Goal: Task Accomplishment & Management: Use online tool/utility

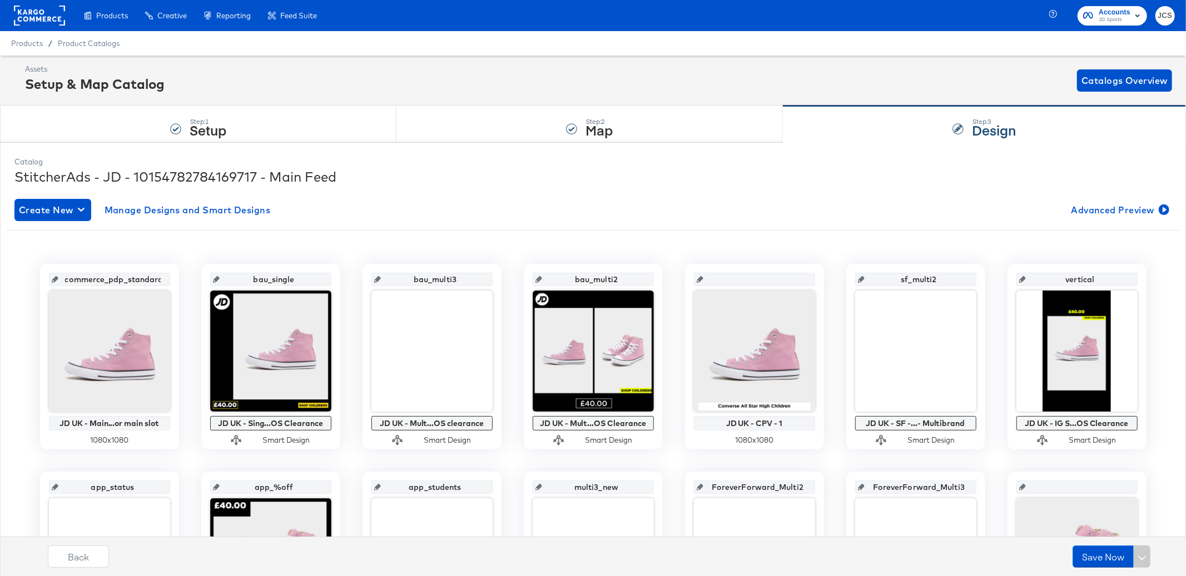
click at [49, 16] on rect at bounding box center [39, 16] width 51 height 20
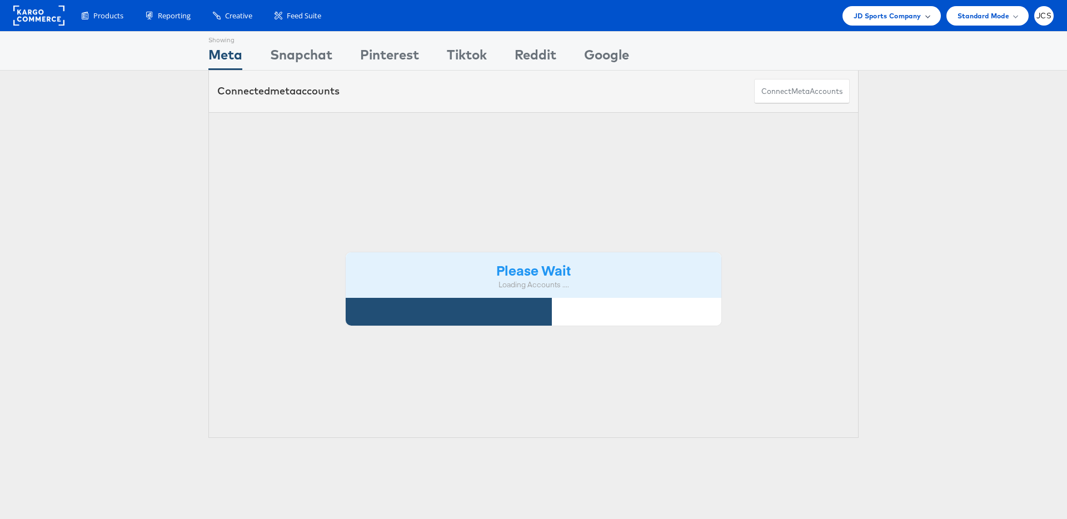
click at [881, 22] on div "JD Sports Company" at bounding box center [892, 15] width 98 height 19
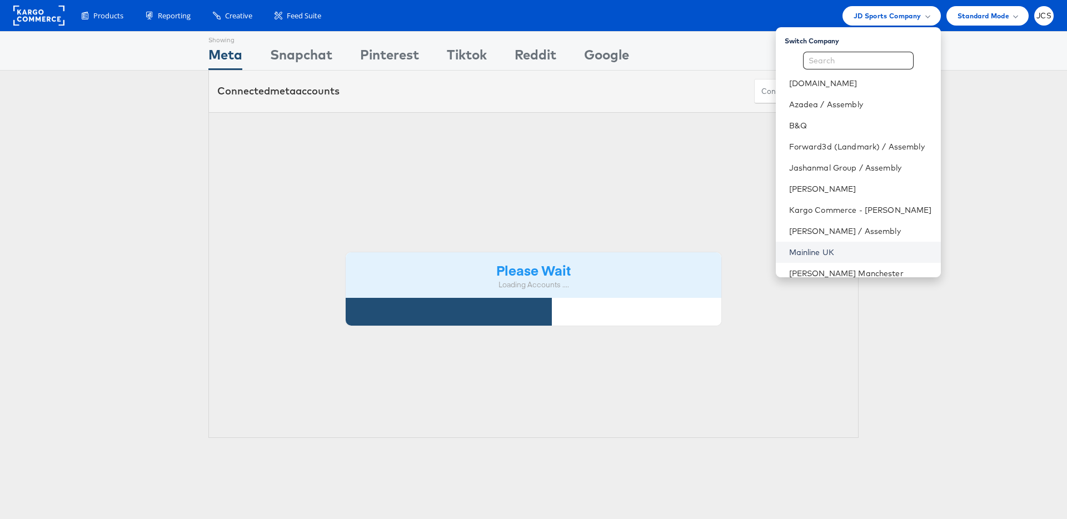
click at [789, 252] on link "Mainline UK" at bounding box center [860, 252] width 143 height 11
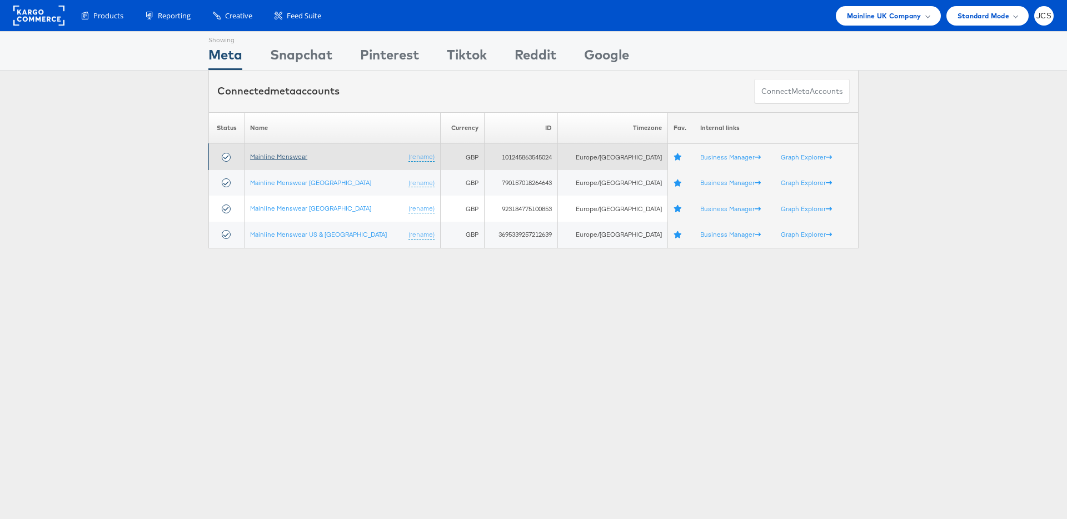
click at [294, 158] on link "Mainline Menswear" at bounding box center [278, 156] width 57 height 8
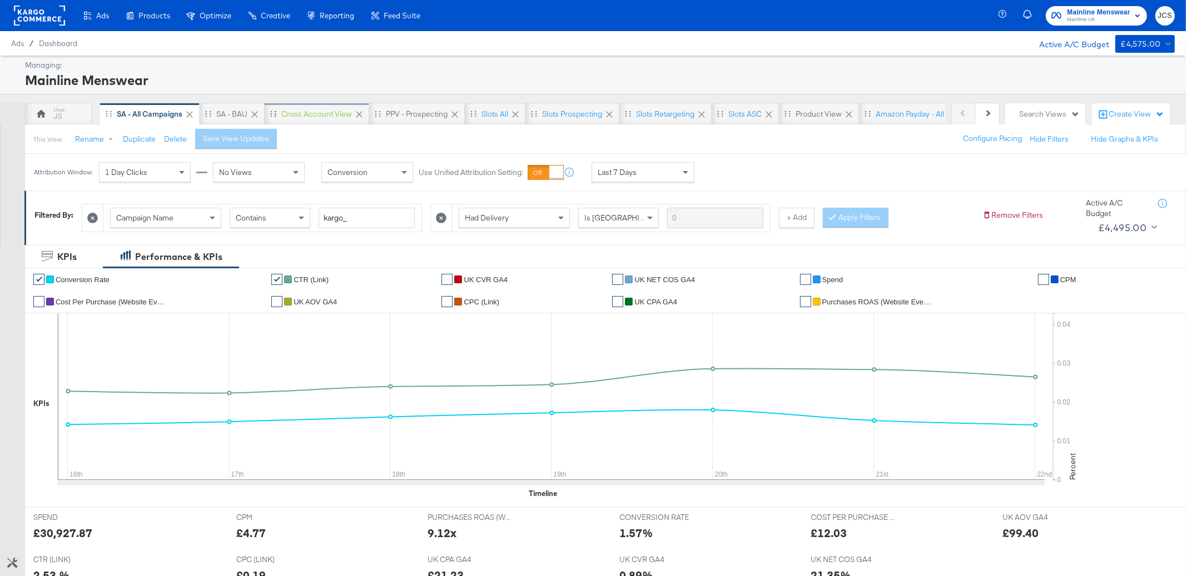
click at [309, 117] on div "Cross Account View" at bounding box center [316, 114] width 71 height 11
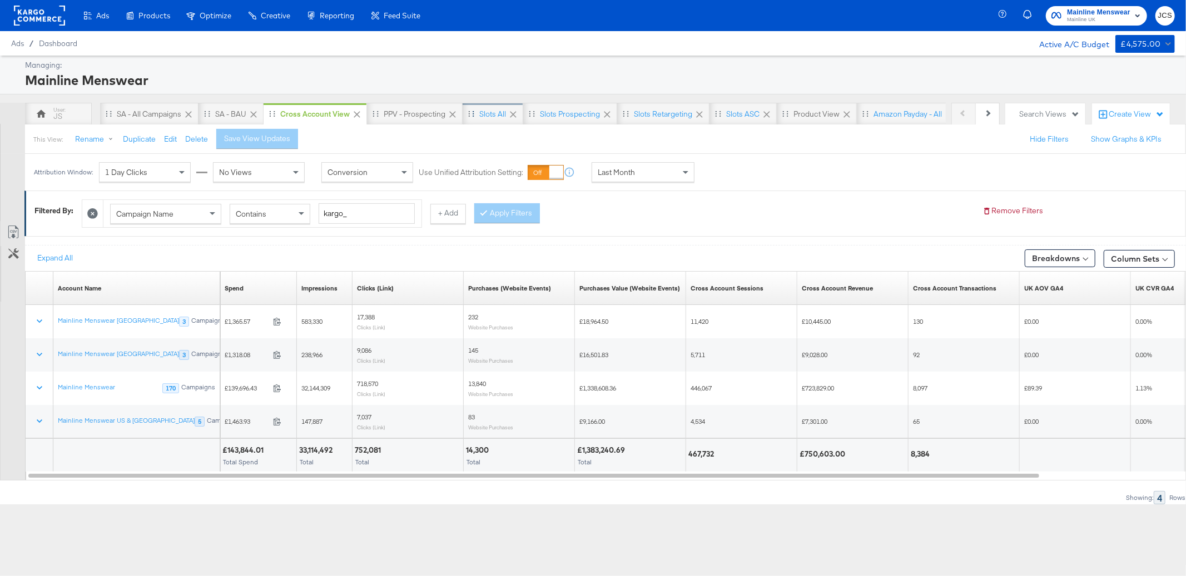
click at [475, 117] on div "Slots All" at bounding box center [492, 114] width 61 height 22
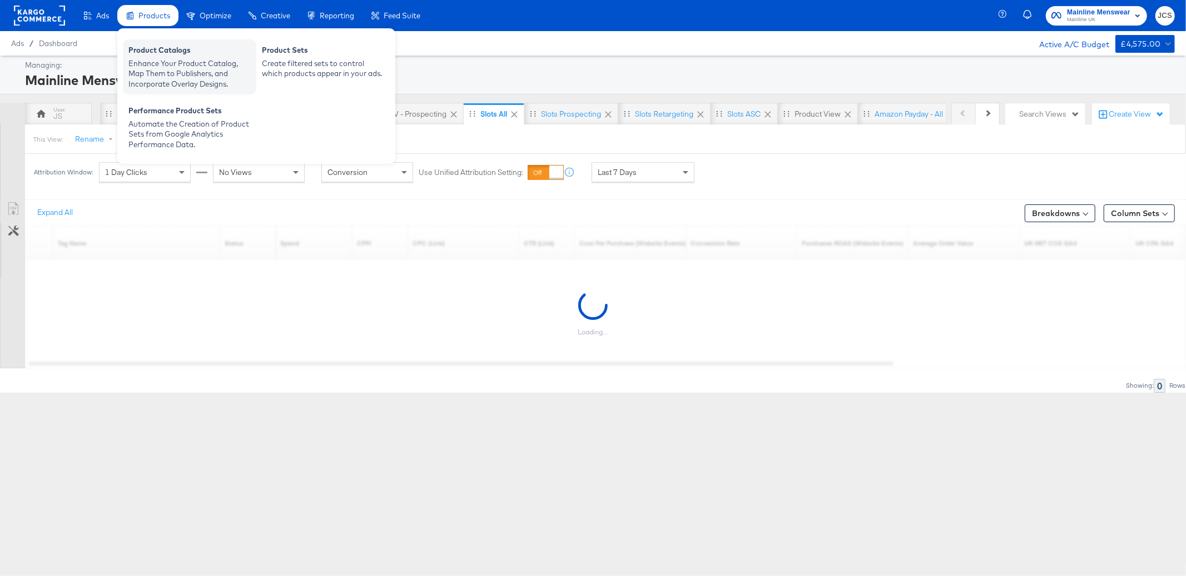
click at [151, 62] on div "Enhance Your Product Catalog, Map Them to Publishers, and Incorporate Overlay D…" at bounding box center [189, 73] width 122 height 31
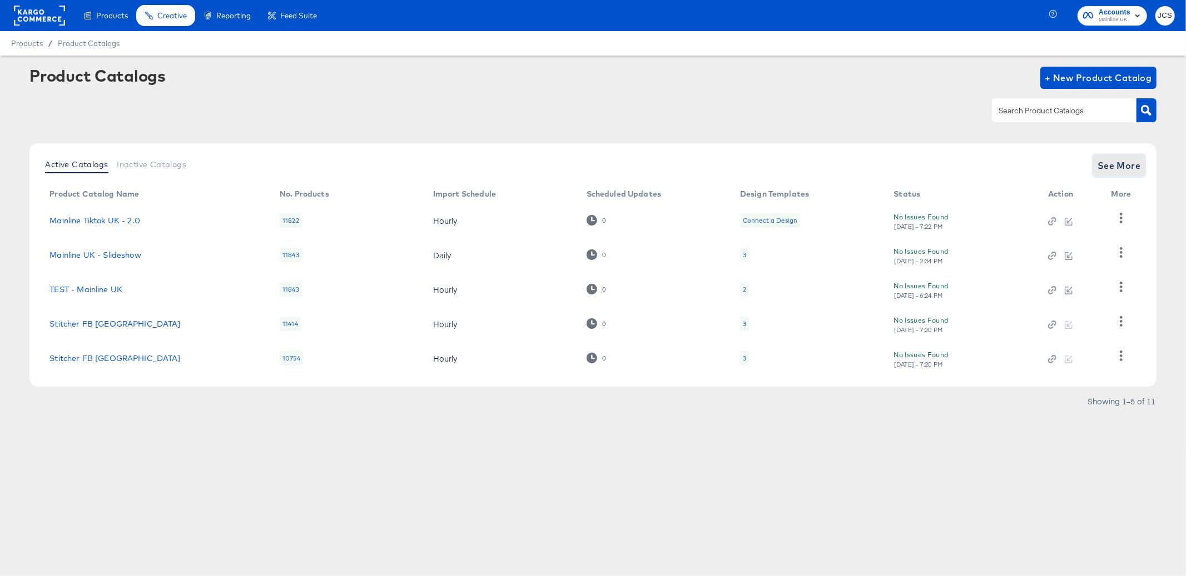
click at [1124, 168] on span "See More" at bounding box center [1118, 166] width 43 height 16
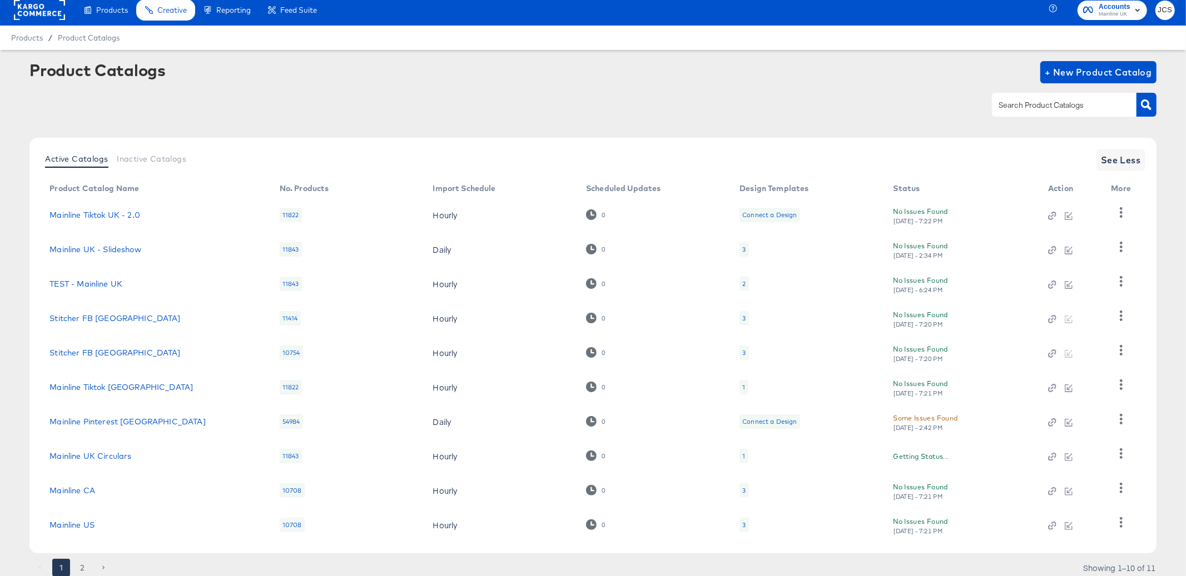
scroll to position [44, 0]
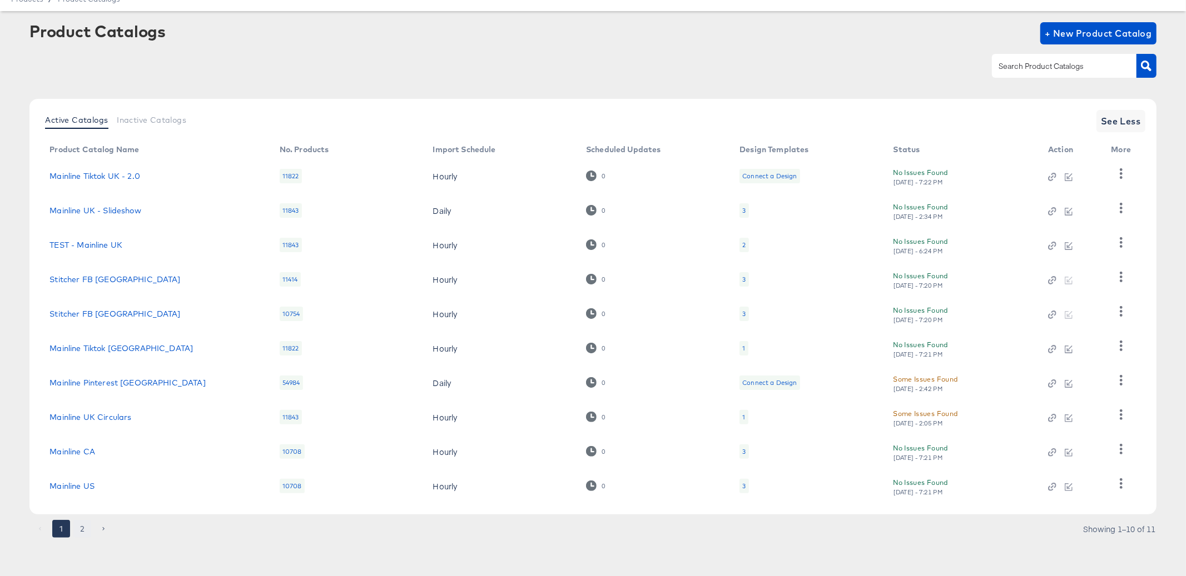
click at [82, 529] on button "2" at bounding box center [82, 529] width 18 height 18
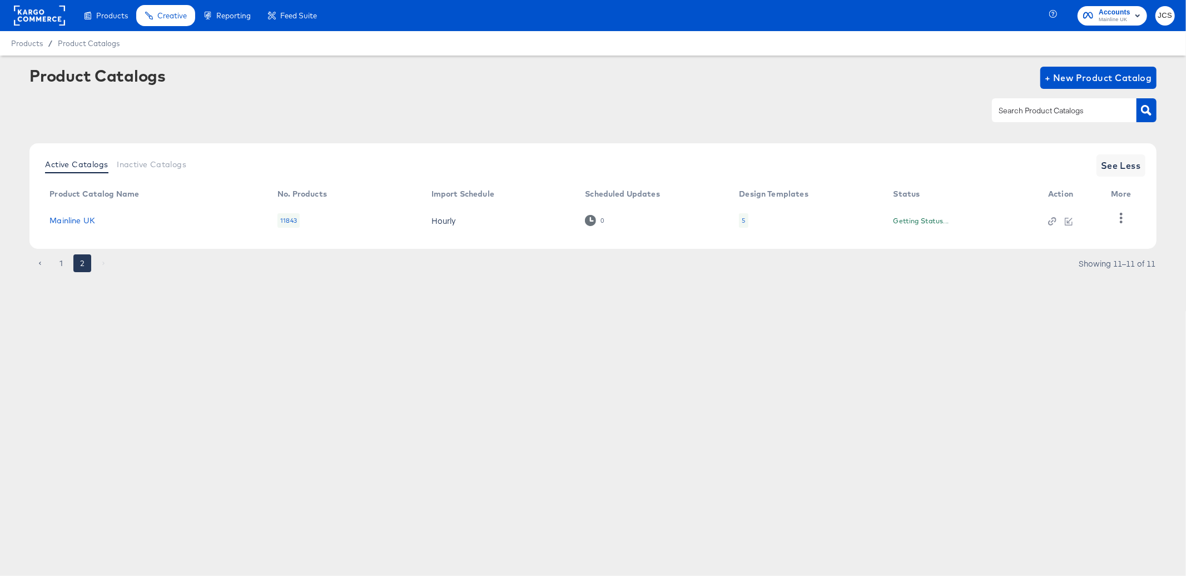
scroll to position [0, 0]
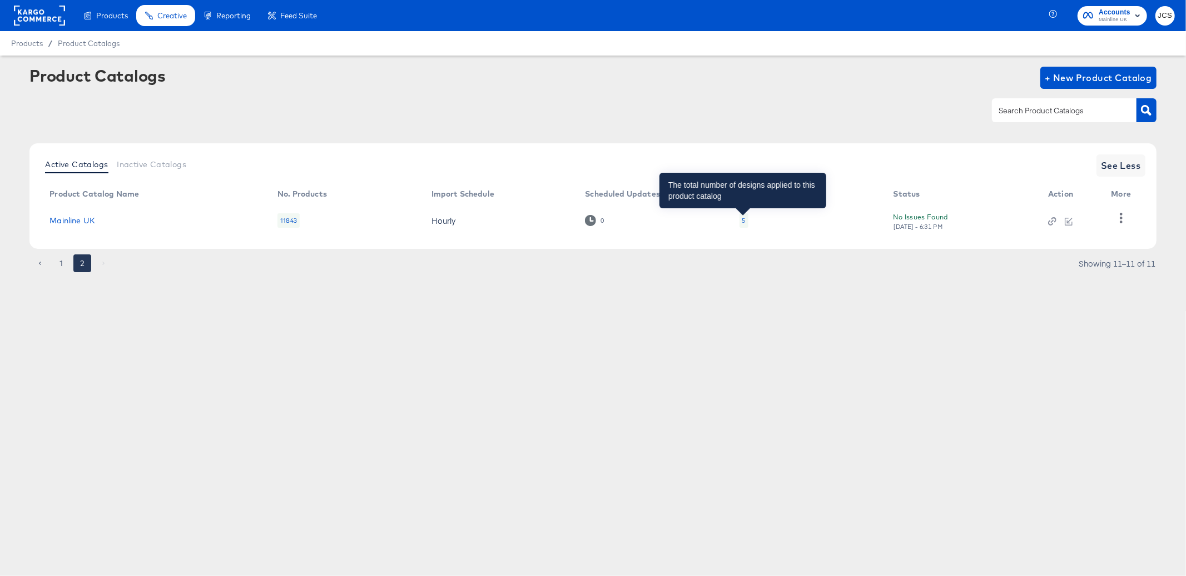
click at [744, 221] on div "5" at bounding box center [743, 220] width 3 height 9
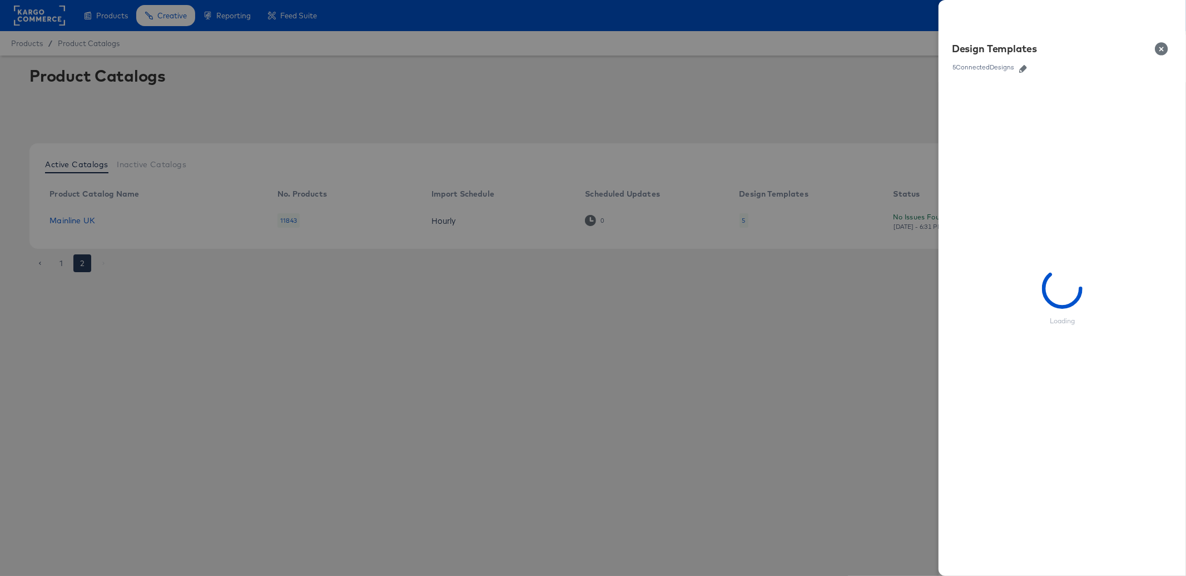
click at [1023, 68] on icon "button" at bounding box center [1023, 69] width 8 height 8
